Goal: Task Accomplishment & Management: Use online tool/utility

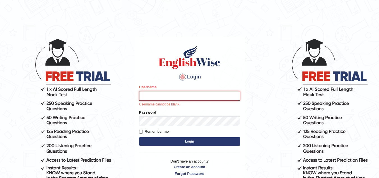
click at [163, 94] on input "Username" at bounding box center [189, 96] width 101 height 10
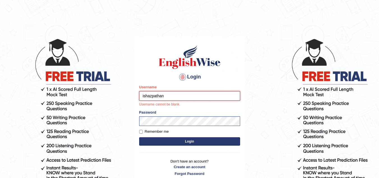
type input "ishazpathan"
click at [139, 137] on button "Login" at bounding box center [189, 141] width 101 height 8
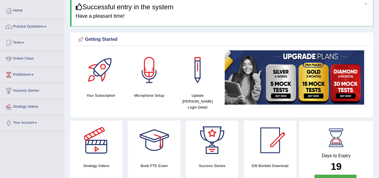
scroll to position [20, 0]
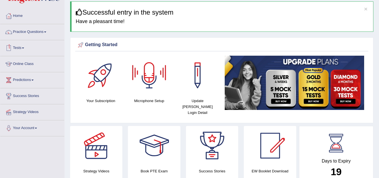
click at [28, 63] on link "Online Class" at bounding box center [32, 63] width 64 height 14
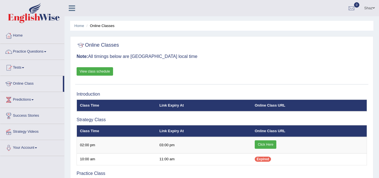
scroll to position [50, 0]
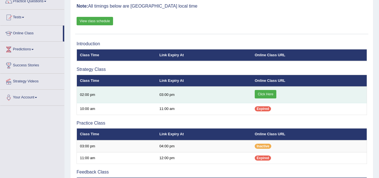
click at [263, 93] on link "Click Here" at bounding box center [266, 94] width 22 height 8
